Goal: Find specific page/section: Find specific page/section

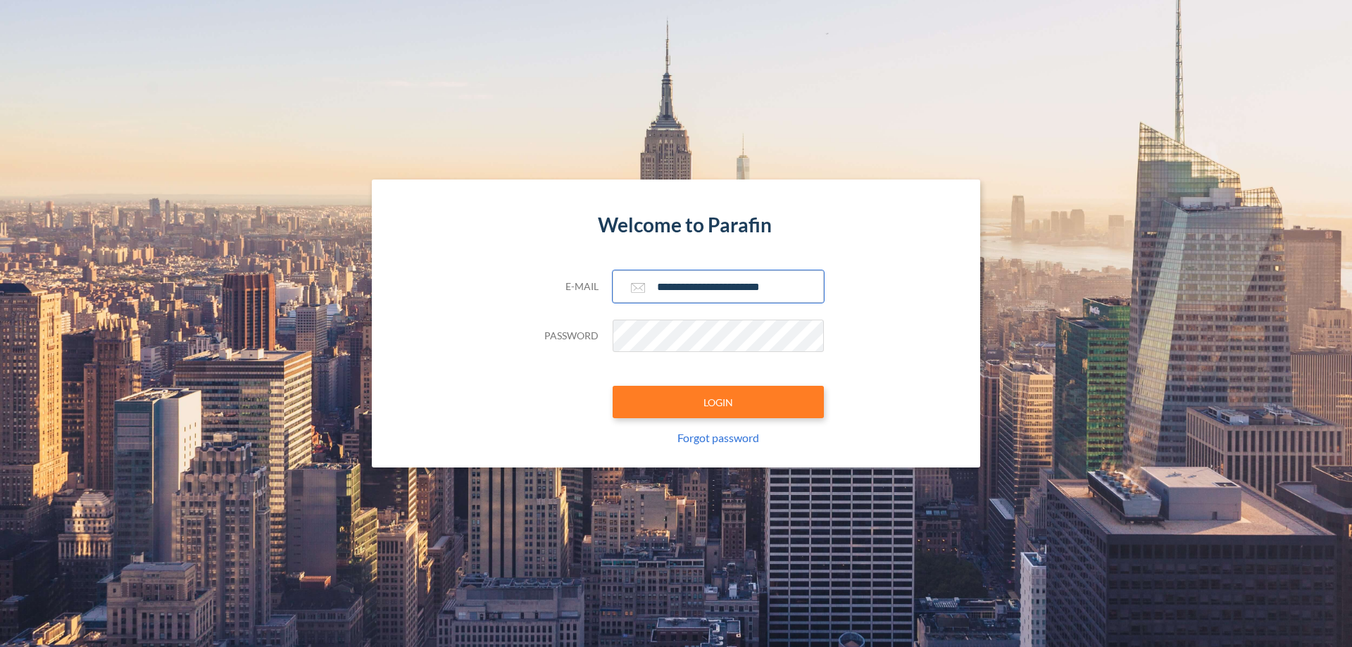
type input "**********"
click at [718, 402] on button "LOGIN" at bounding box center [718, 402] width 211 height 32
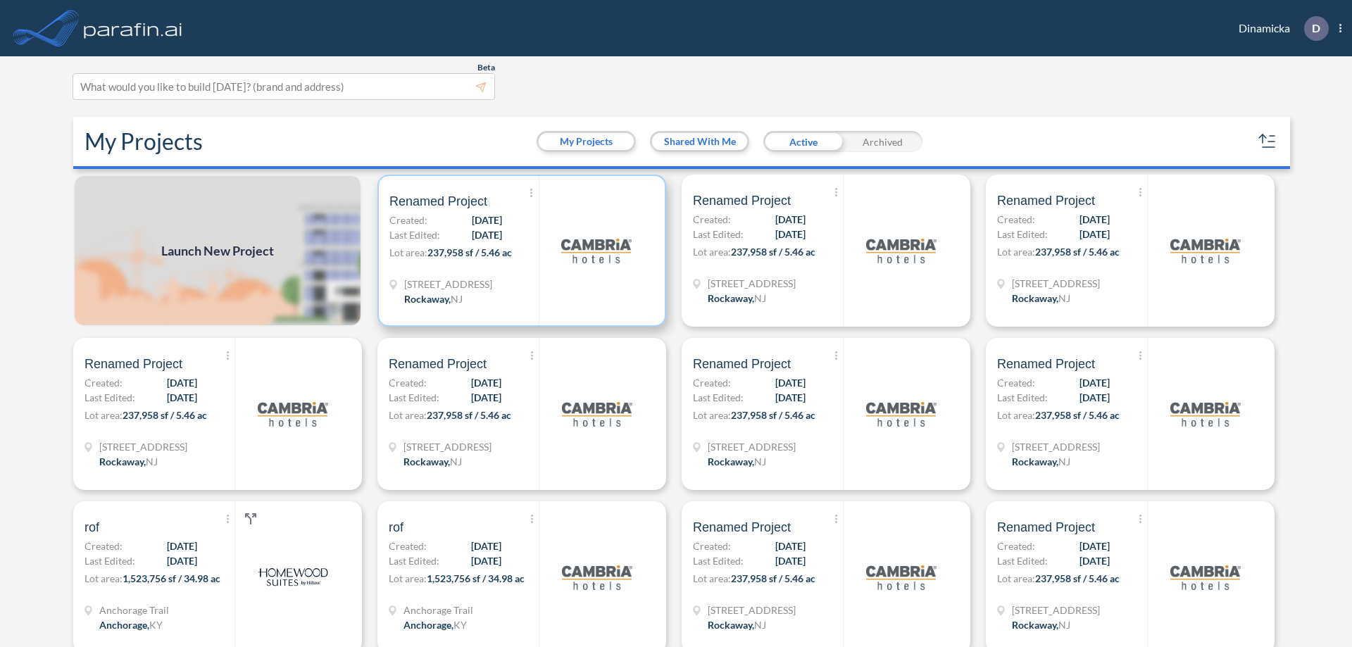
scroll to position [4, 0]
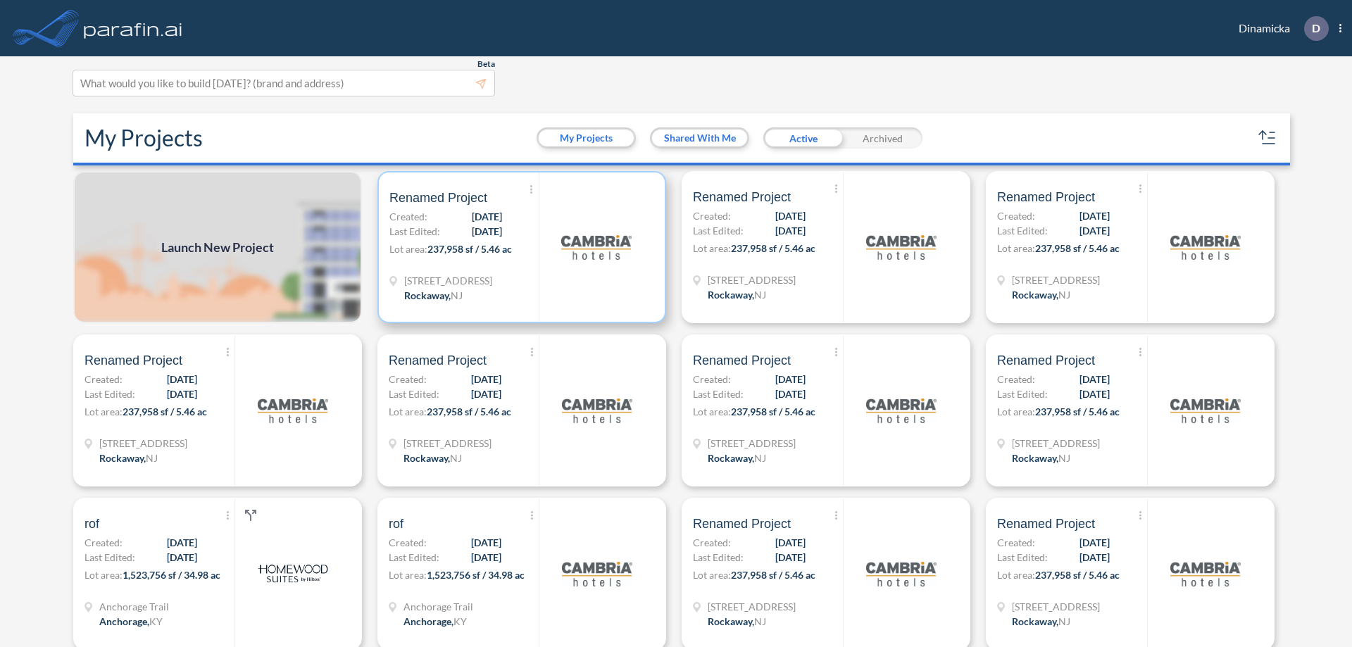
click at [519, 247] on p "Lot area: 237,958 sf / 5.46 ac" at bounding box center [463, 252] width 149 height 20
